Goal: Navigation & Orientation: Understand site structure

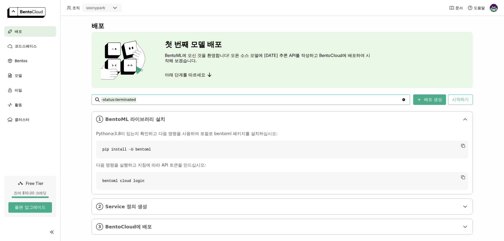
scroll to position [8, 0]
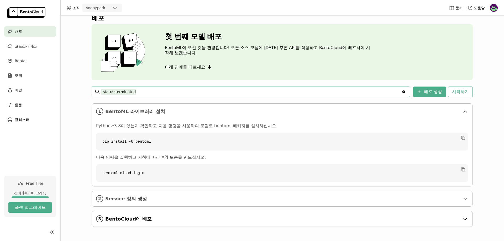
click at [463, 220] on icon at bounding box center [465, 219] width 6 height 6
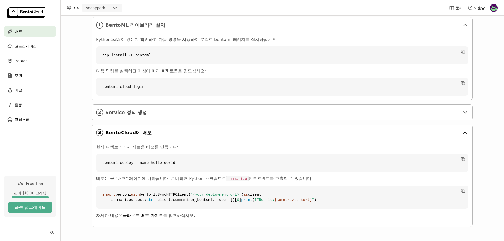
scroll to position [0, 0]
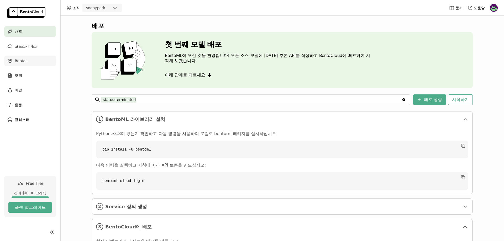
click at [26, 61] on span "Bentos" at bounding box center [21, 61] width 13 height 6
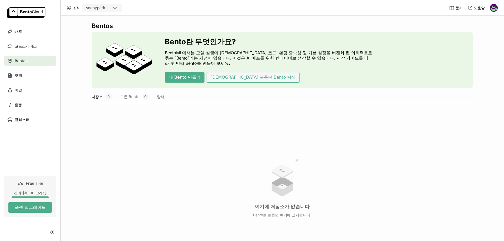
click at [221, 76] on button "[DEMOGRAPHIC_DATA] 구축된 Bento 탐색" at bounding box center [253, 77] width 93 height 11
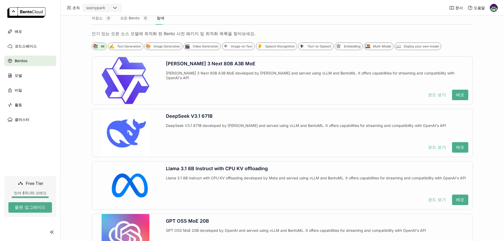
scroll to position [105, 0]
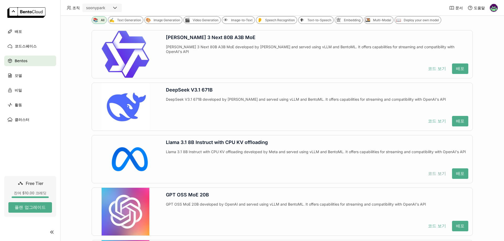
click at [430, 172] on button "코드 보기" at bounding box center [437, 174] width 26 height 11
click at [32, 205] on button "플랜 업그레이드" at bounding box center [30, 208] width 44 height 11
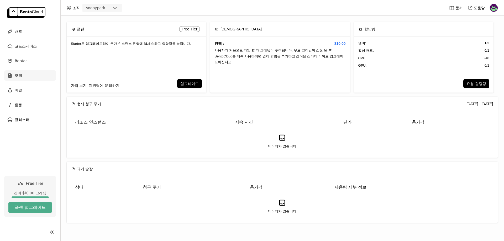
click at [27, 78] on div "모델" at bounding box center [30, 75] width 52 height 11
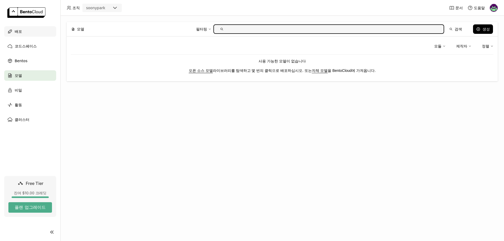
click at [25, 31] on div "배포" at bounding box center [30, 31] width 52 height 11
